Goal: Information Seeking & Learning: Find specific fact

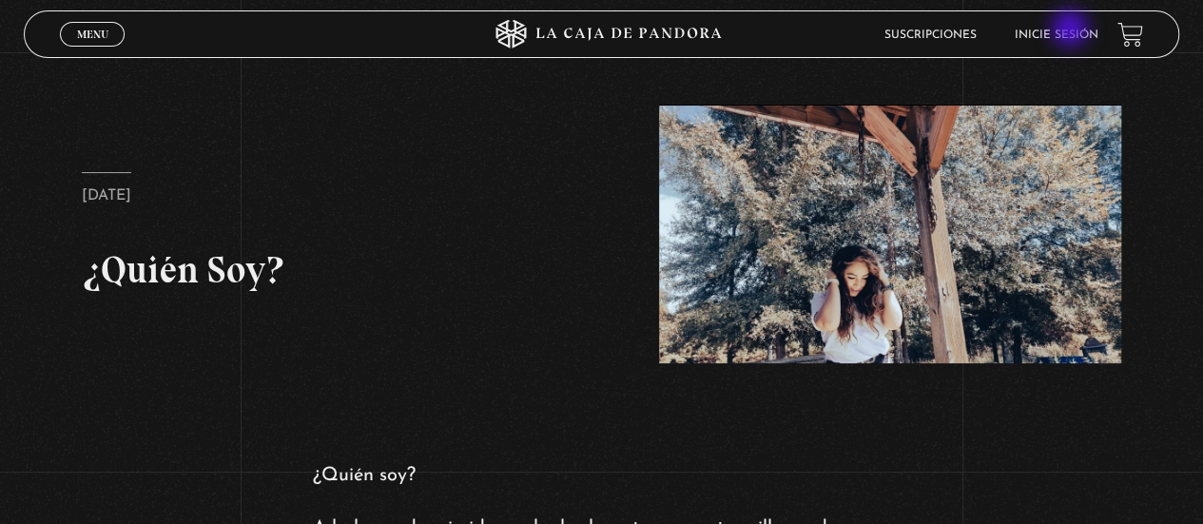
click at [1072, 30] on link "Inicie sesión" at bounding box center [1056, 34] width 84 height 11
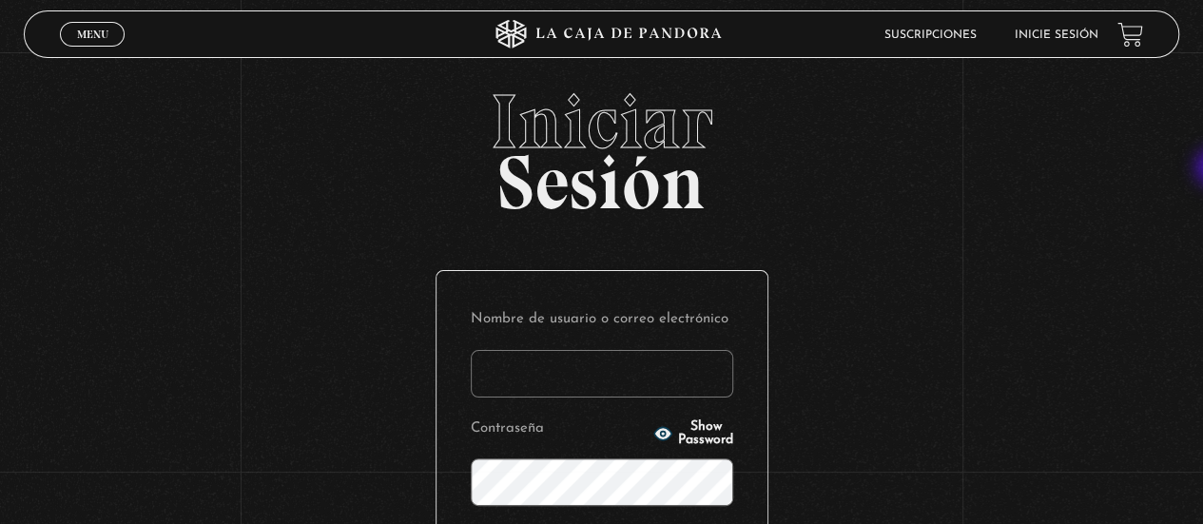
type input "caroldballestero@gmail.com"
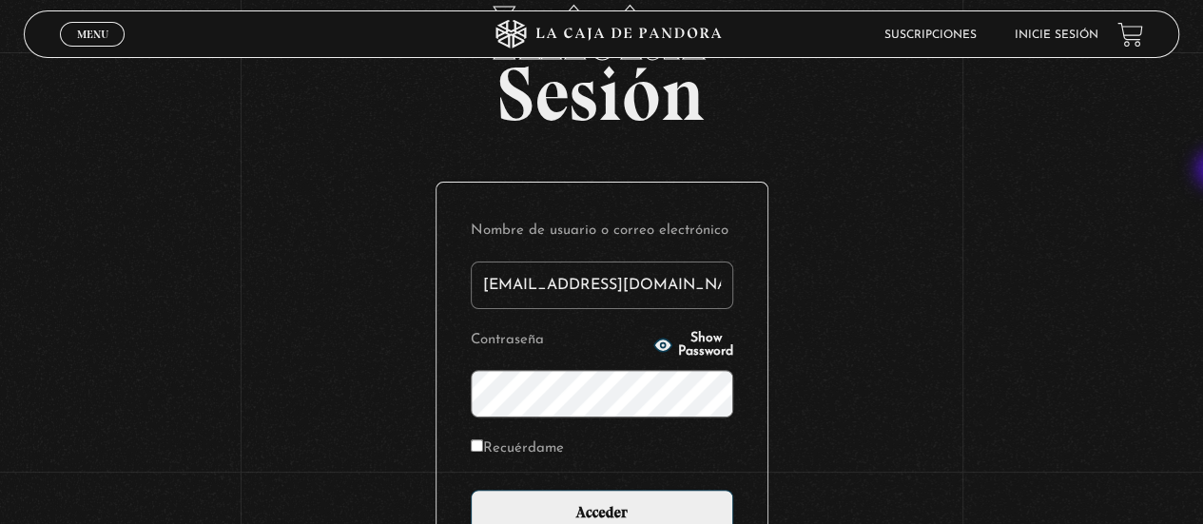
scroll to position [154, 0]
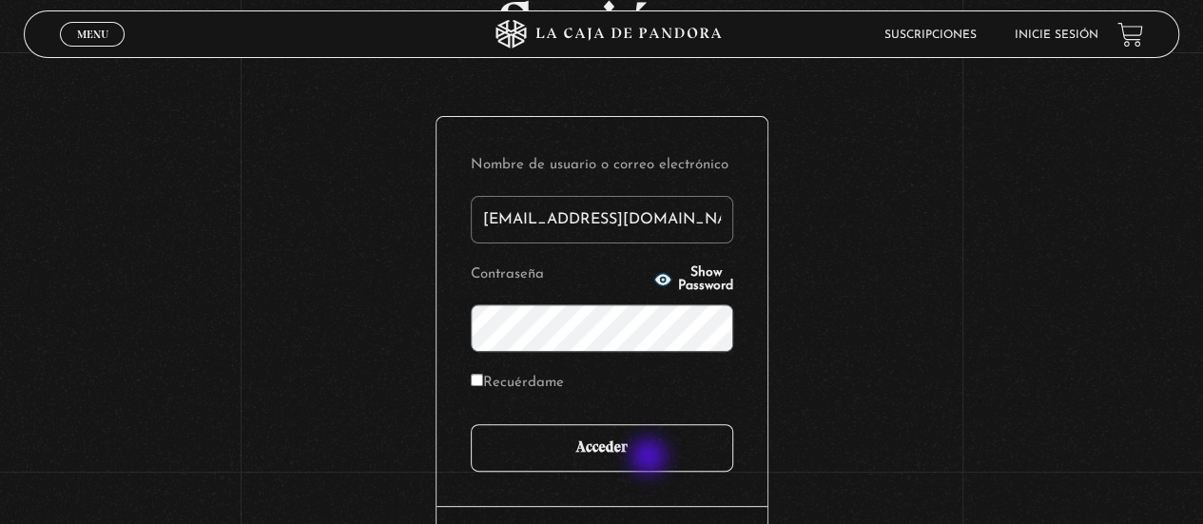
click at [650, 455] on input "Acceder" at bounding box center [602, 448] width 262 height 48
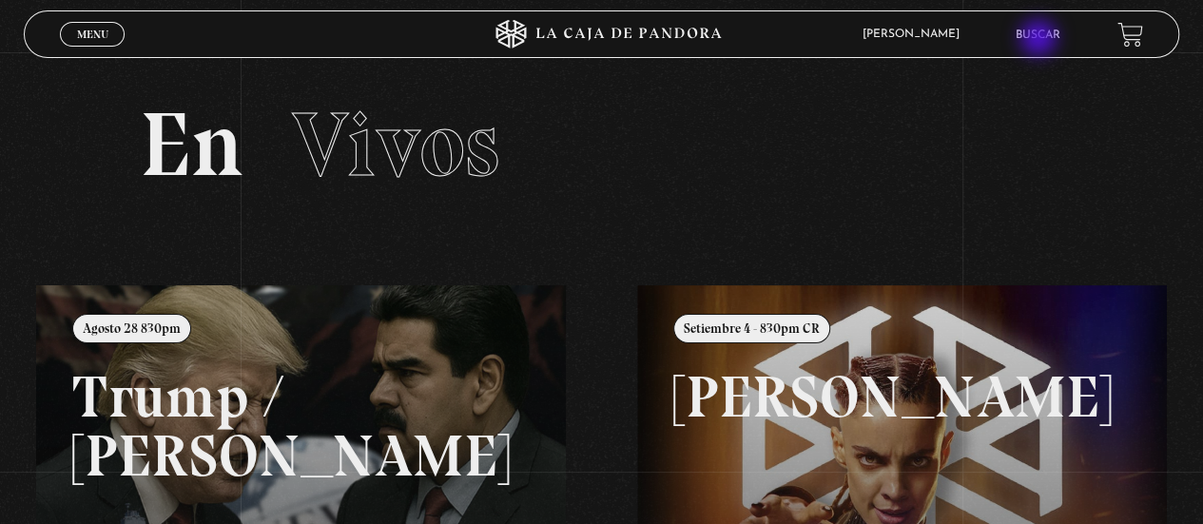
click at [1040, 40] on link "Buscar" at bounding box center [1037, 34] width 45 height 11
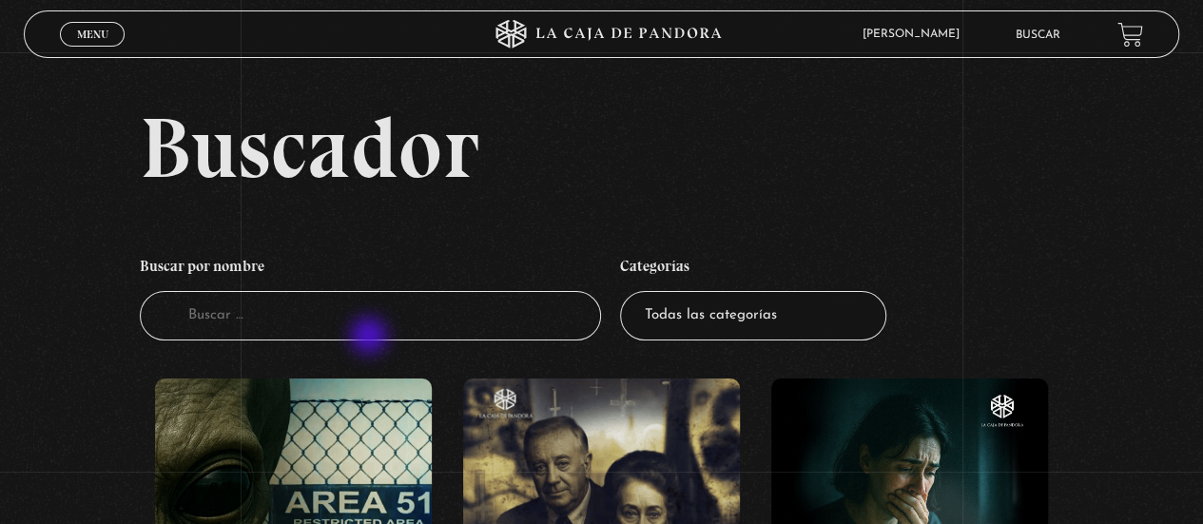
click at [370, 337] on input "Buscador" at bounding box center [371, 316] width 462 height 50
type input "no se fue"
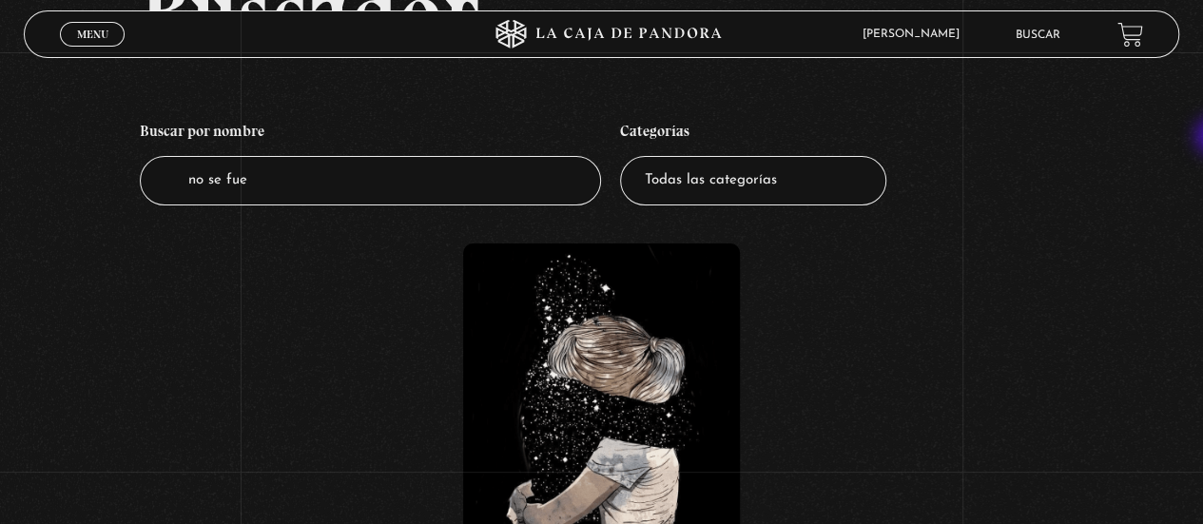
scroll to position [173, 0]
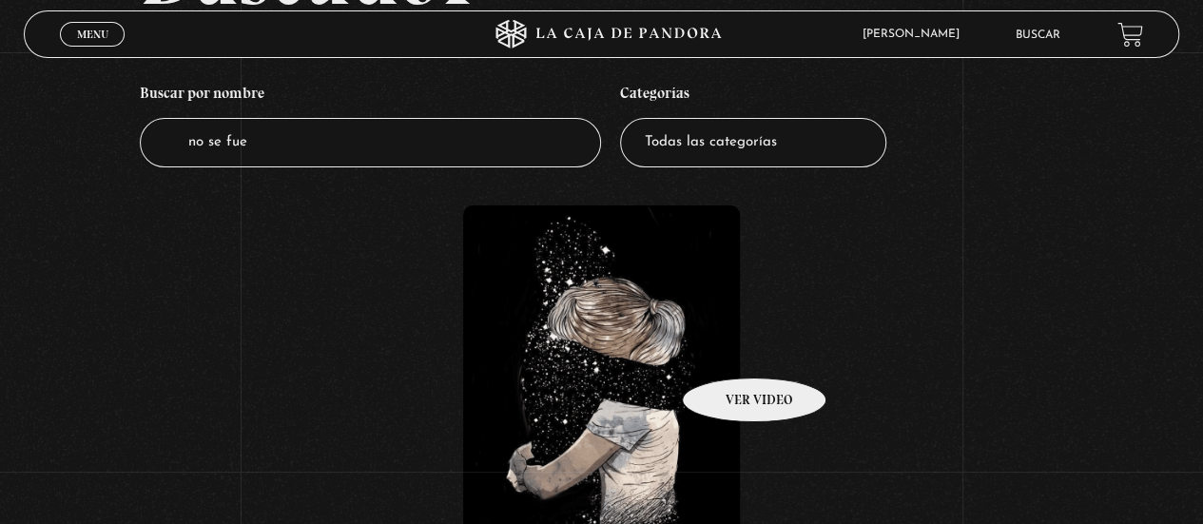
click at [729, 349] on figure at bounding box center [601, 376] width 277 height 342
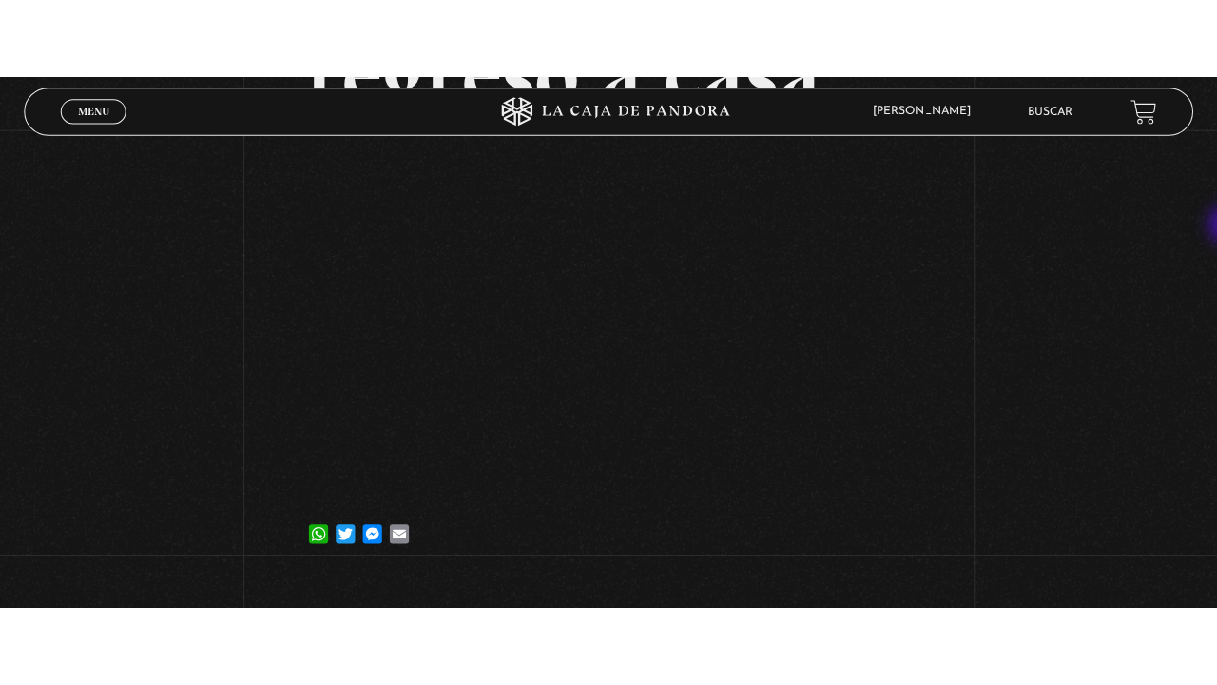
scroll to position [365, 0]
